Goal: Book appointment/travel/reservation

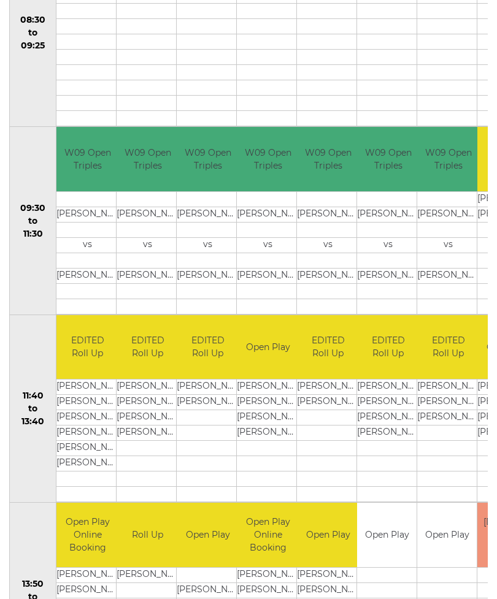
scroll to position [0, 16]
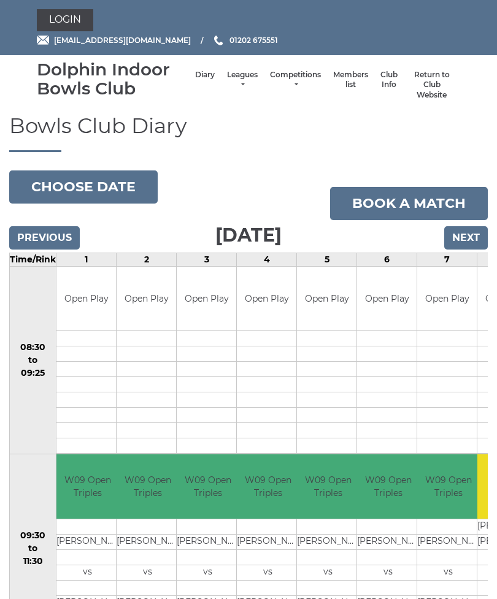
click at [227, 76] on link "Leagues" at bounding box center [242, 80] width 31 height 20
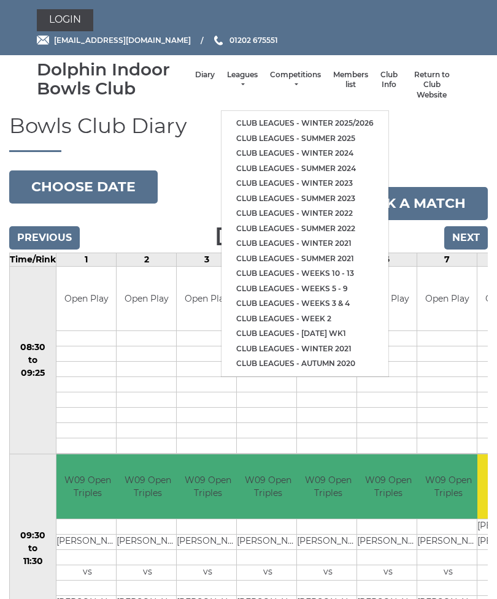
click at [347, 117] on link "Club leagues - Winter 2025/2026" at bounding box center [305, 123] width 167 height 15
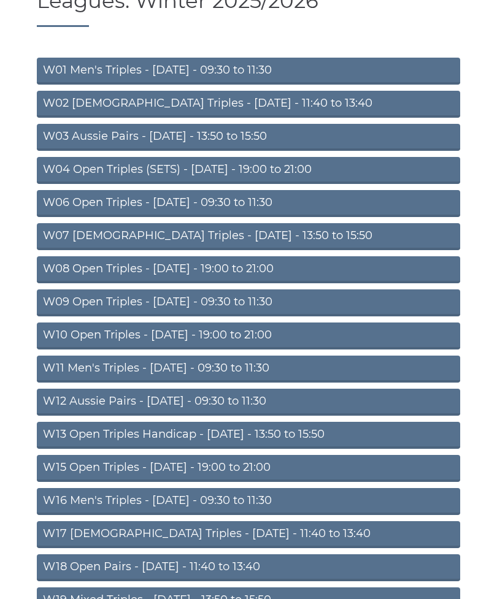
scroll to position [125, 0]
click at [242, 304] on link "W09 Open Triples - Wednesday - 09:30 to 11:30" at bounding box center [248, 303] width 423 height 27
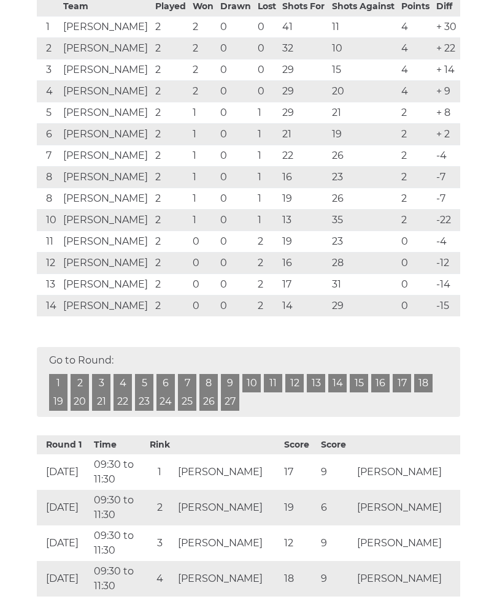
scroll to position [293, 0]
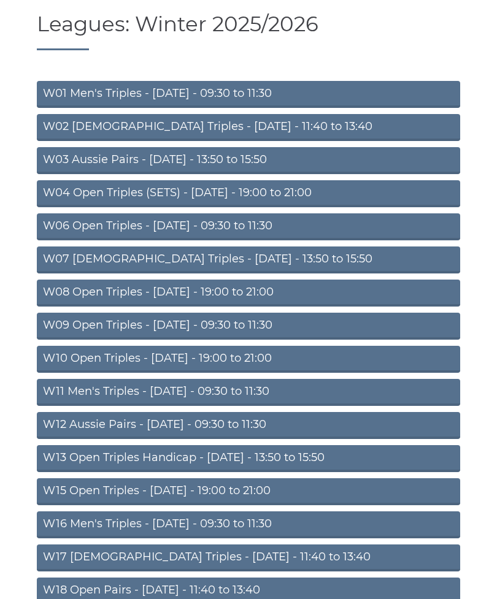
scroll to position [98, 0]
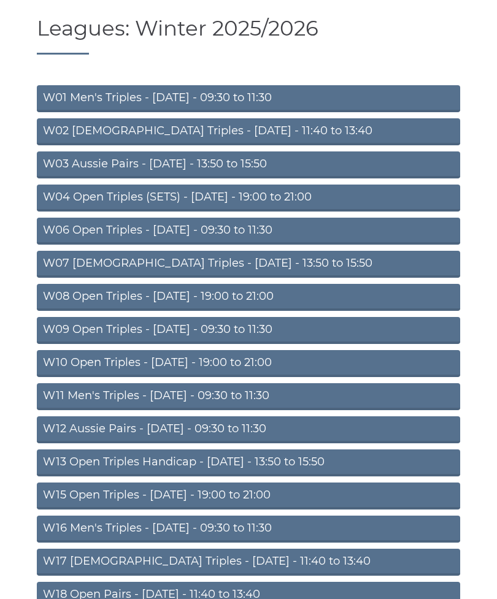
click at [258, 356] on link "W10 Open Triples - Wednesday - 19:00 to 21:00" at bounding box center [248, 363] width 423 height 27
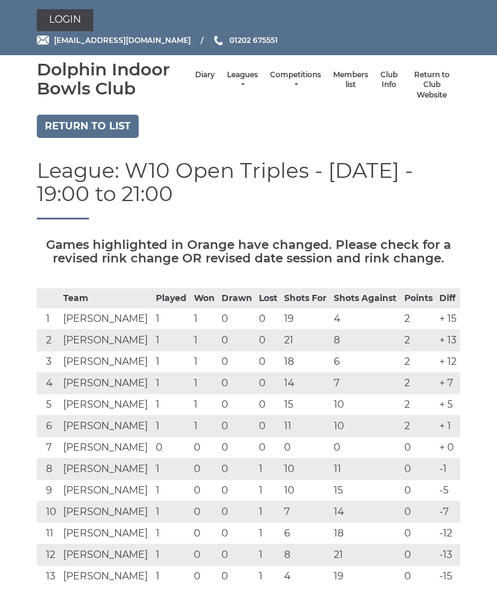
click at [256, 360] on td "0" at bounding box center [236, 362] width 37 height 21
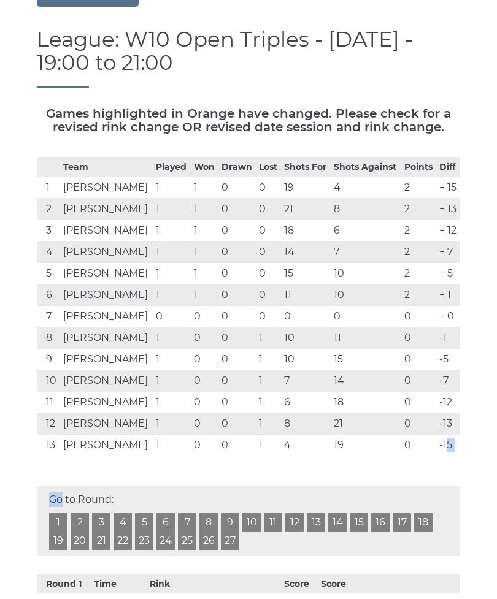
scroll to position [133, 0]
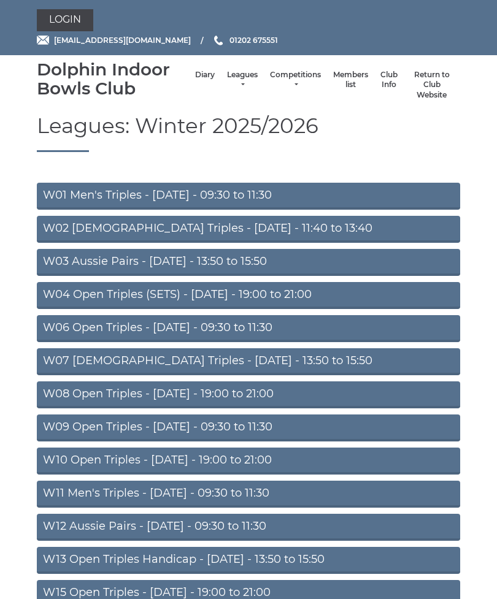
click at [195, 79] on link "Diary" at bounding box center [205, 75] width 20 height 10
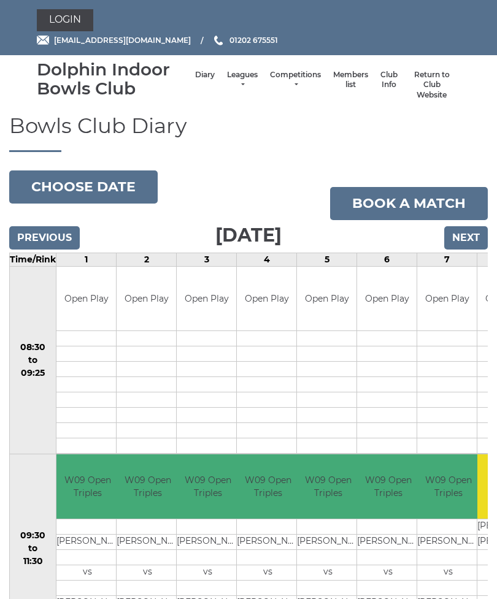
click at [189, 88] on li "Diary" at bounding box center [205, 85] width 32 height 43
click at [195, 77] on link "Diary" at bounding box center [205, 75] width 20 height 10
click at [435, 202] on link "Book a match" at bounding box center [409, 203] width 158 height 33
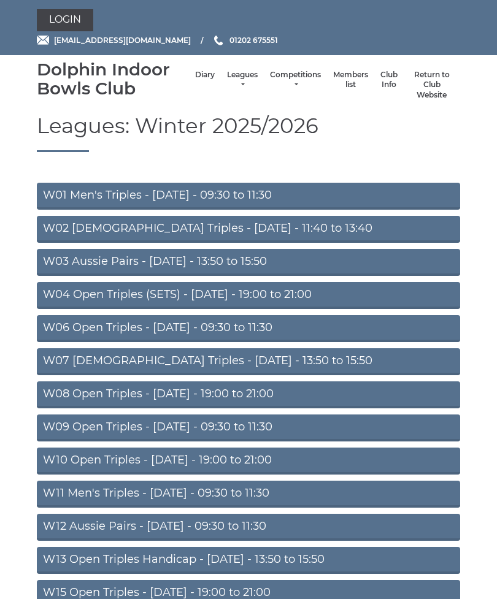
click at [189, 75] on li "Diary" at bounding box center [205, 85] width 32 height 43
click at [195, 80] on link "Diary" at bounding box center [205, 75] width 20 height 10
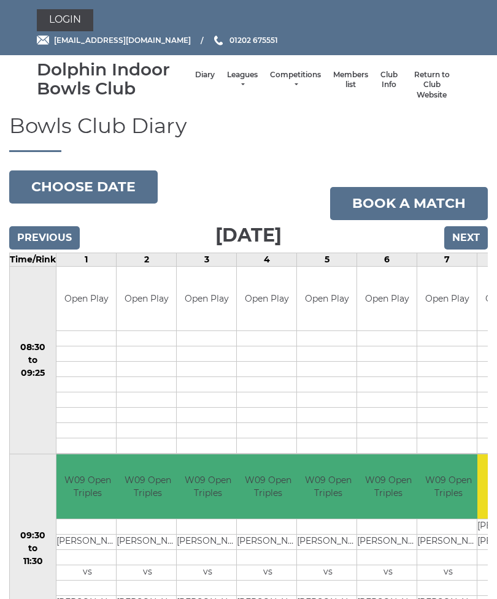
click at [461, 237] on input "Next" at bounding box center [466, 237] width 44 height 23
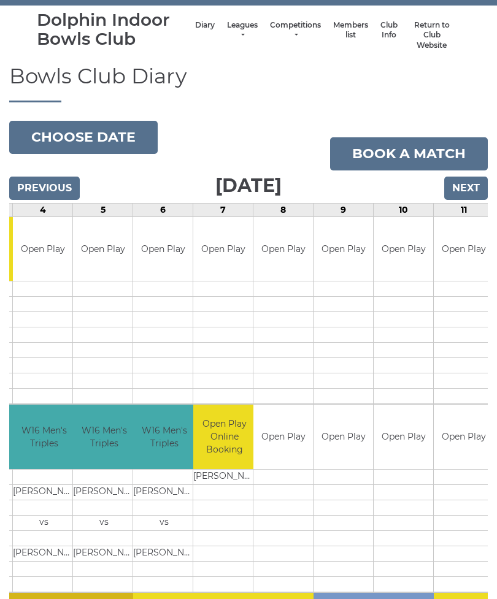
scroll to position [52, 0]
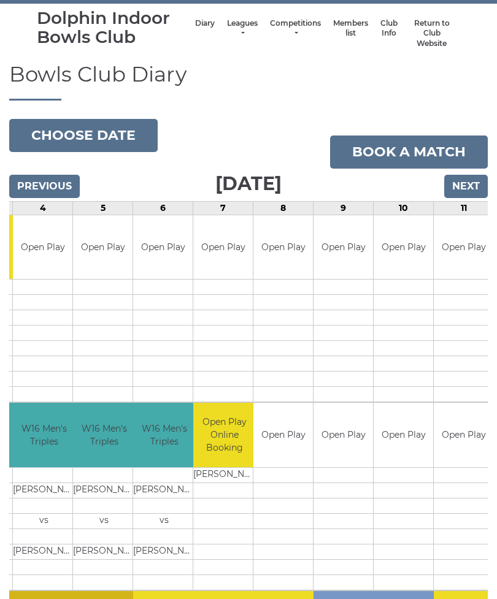
click at [48, 187] on input "Previous" at bounding box center [44, 186] width 71 height 23
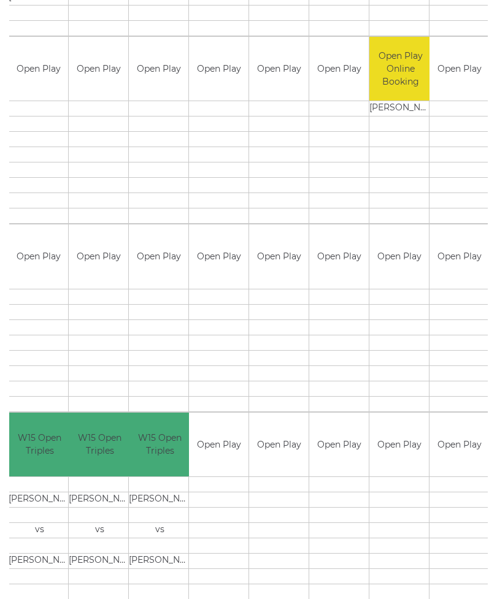
scroll to position [979, 0]
